Goal: Task Accomplishment & Management: Use online tool/utility

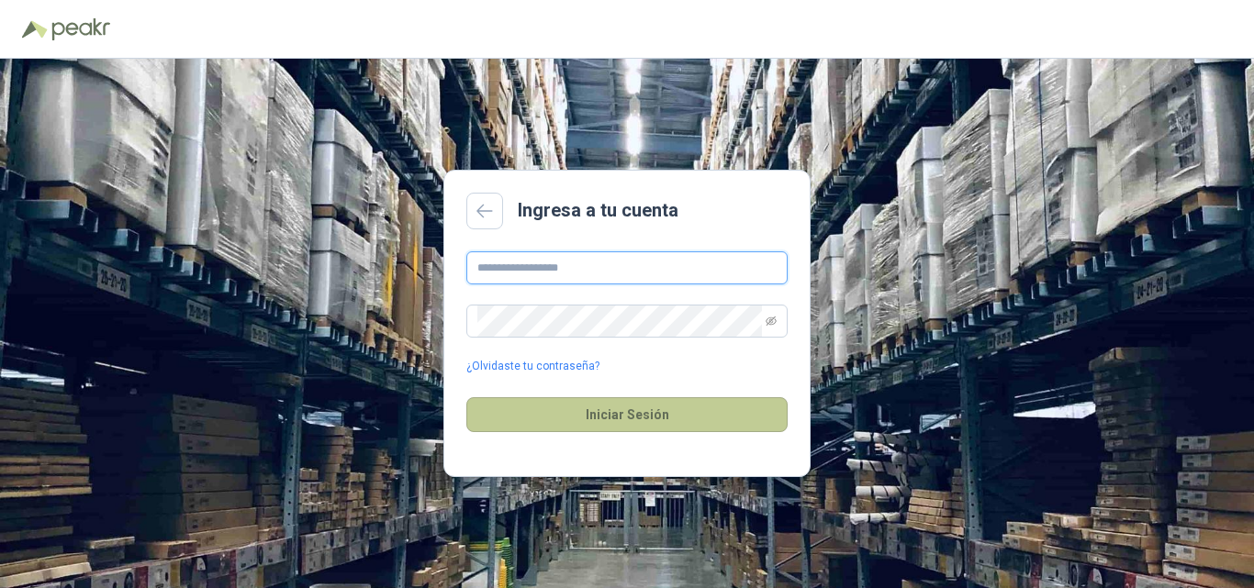
type input "**********"
click at [626, 418] on button "Iniciar Sesión" at bounding box center [626, 414] width 321 height 35
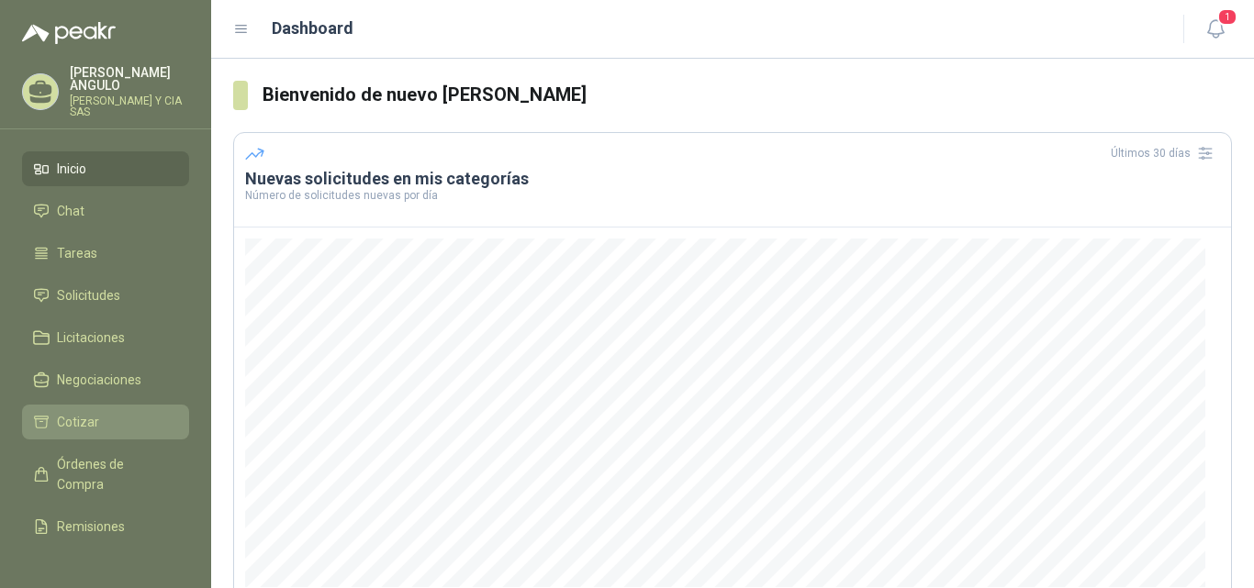
click at [95, 414] on span "Cotizar" at bounding box center [78, 422] width 42 height 20
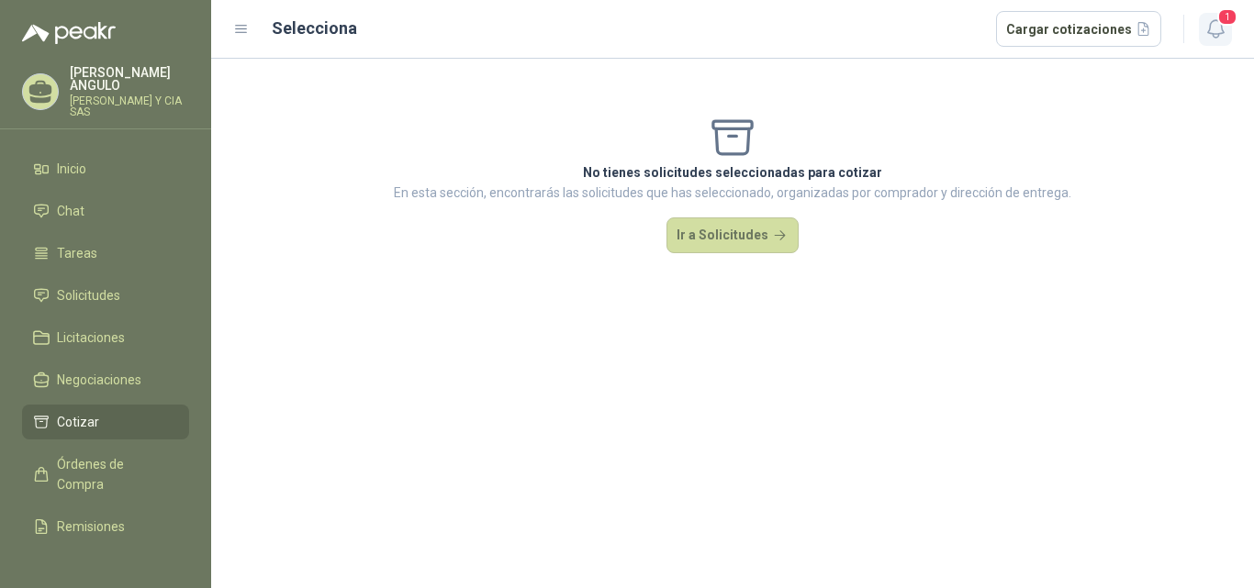
click at [1214, 25] on icon "button" at bounding box center [1215, 28] width 23 height 23
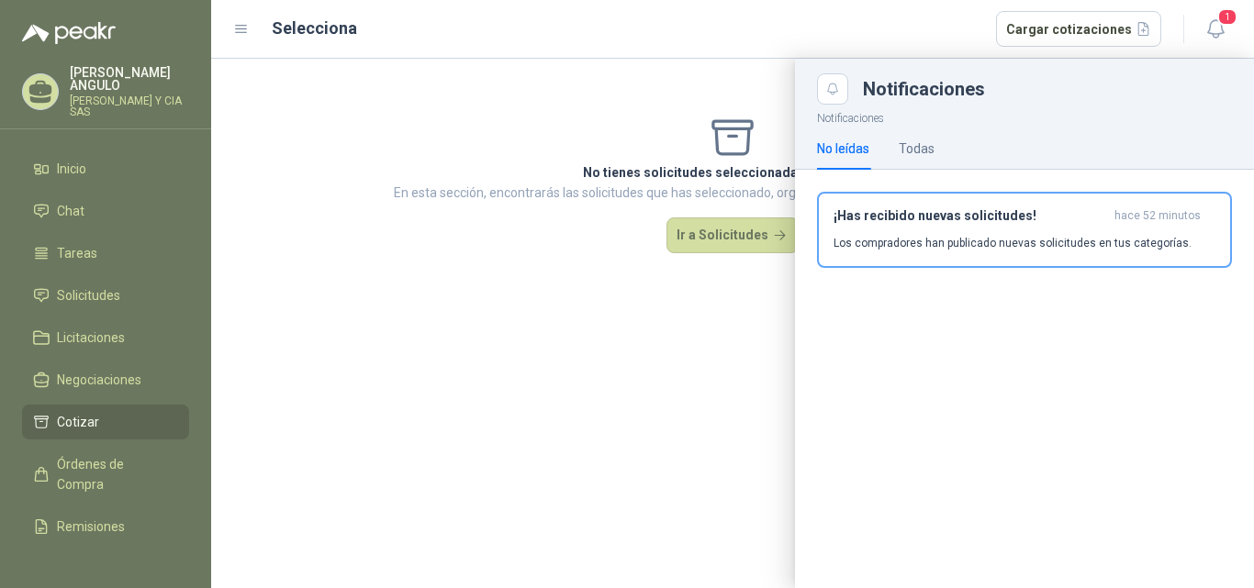
click at [975, 246] on p "Los compradores han publicado nuevas solicitudes en tus categorías." at bounding box center [1012, 243] width 358 height 17
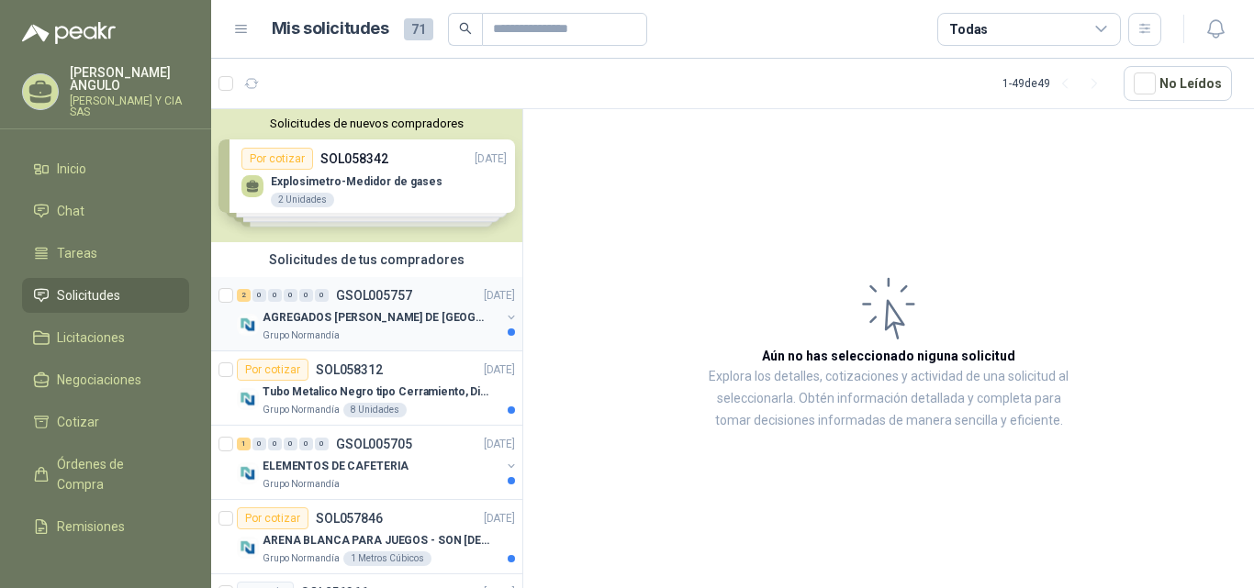
drag, startPoint x: 345, startPoint y: 320, endPoint x: 354, endPoint y: 302, distance: 20.5
click at [345, 321] on p "AGREGADOS [PERSON_NAME] DE [GEOGRAPHIC_DATA][PERSON_NAME]" at bounding box center [376, 317] width 229 height 17
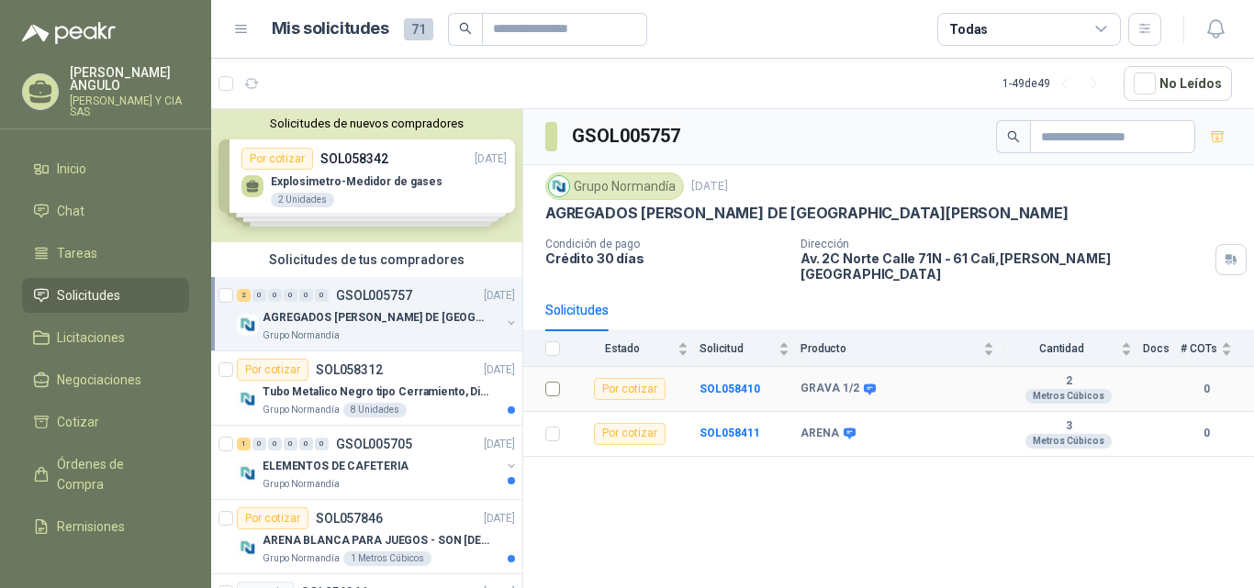
click at [563, 375] on td at bounding box center [547, 389] width 48 height 45
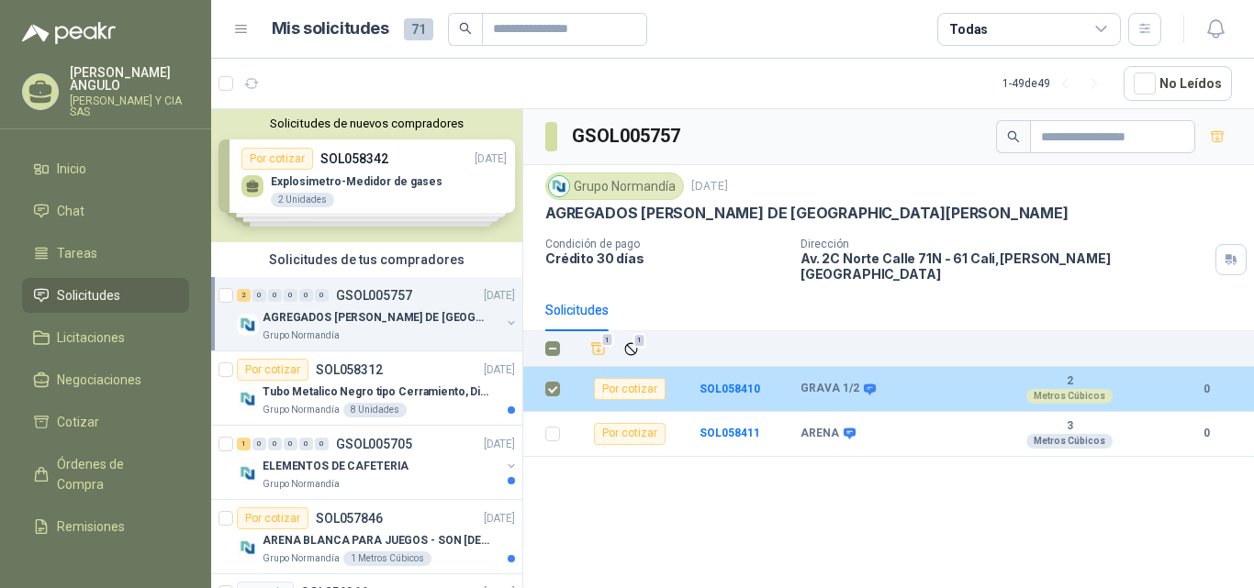
click at [864, 383] on icon at bounding box center [870, 390] width 14 height 14
click at [863, 383] on icon at bounding box center [870, 390] width 14 height 14
